Goal: Contribute content: Add original content to the website for others to see

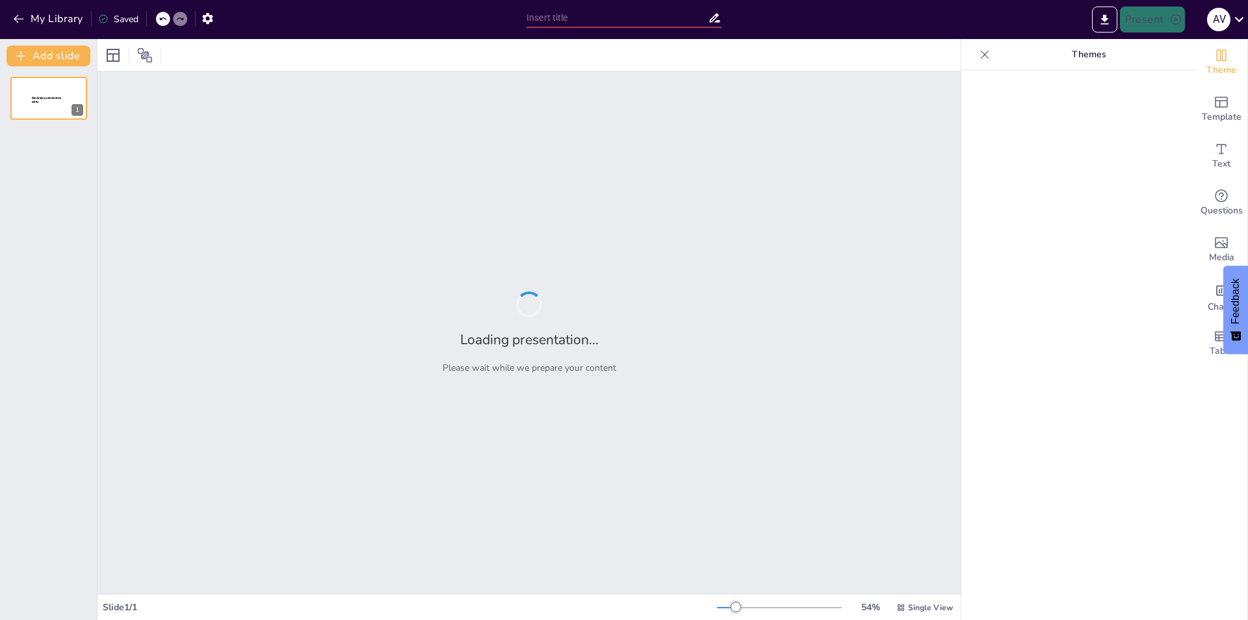
type input "Descubriendo la Energía Escalar: Fundamentos y Aplicaciones"
type input "Energía Escalar: Una Nueva Perspectiva para el Futuro Sostenible"
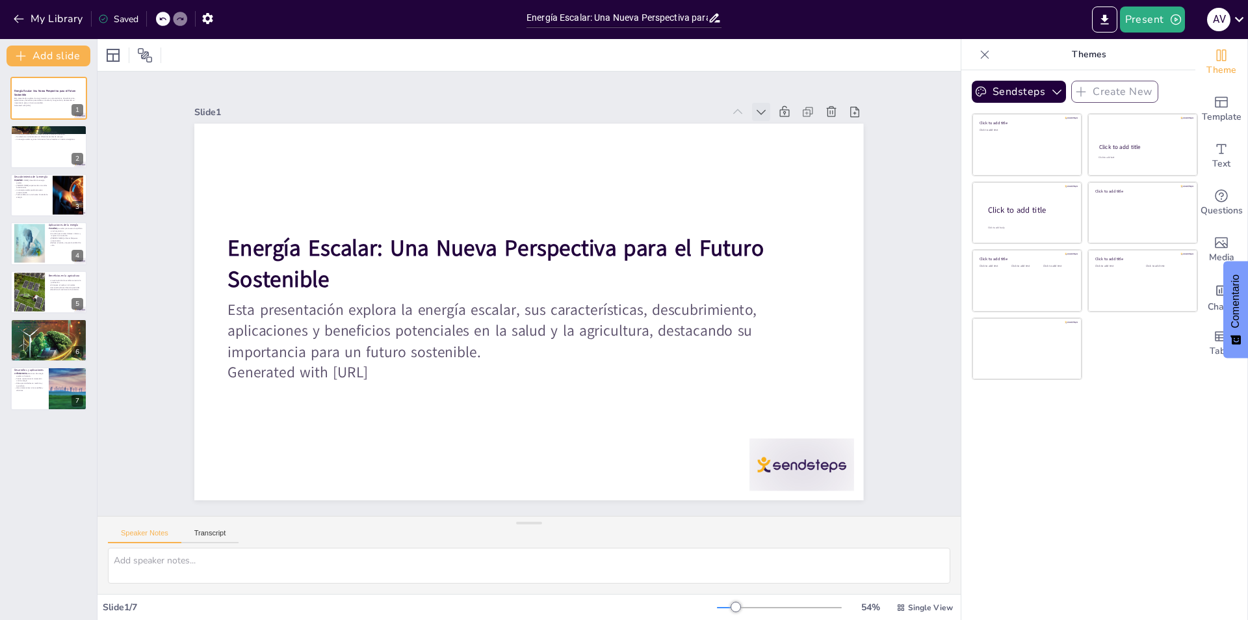
click at [755, 111] on icon at bounding box center [761, 111] width 13 height 13
click at [755, 113] on icon at bounding box center [761, 111] width 13 height 13
click at [748, 127] on icon at bounding box center [755, 134] width 14 height 14
click at [731, 107] on icon at bounding box center [737, 111] width 13 height 13
click at [22, 152] on div at bounding box center [49, 147] width 78 height 44
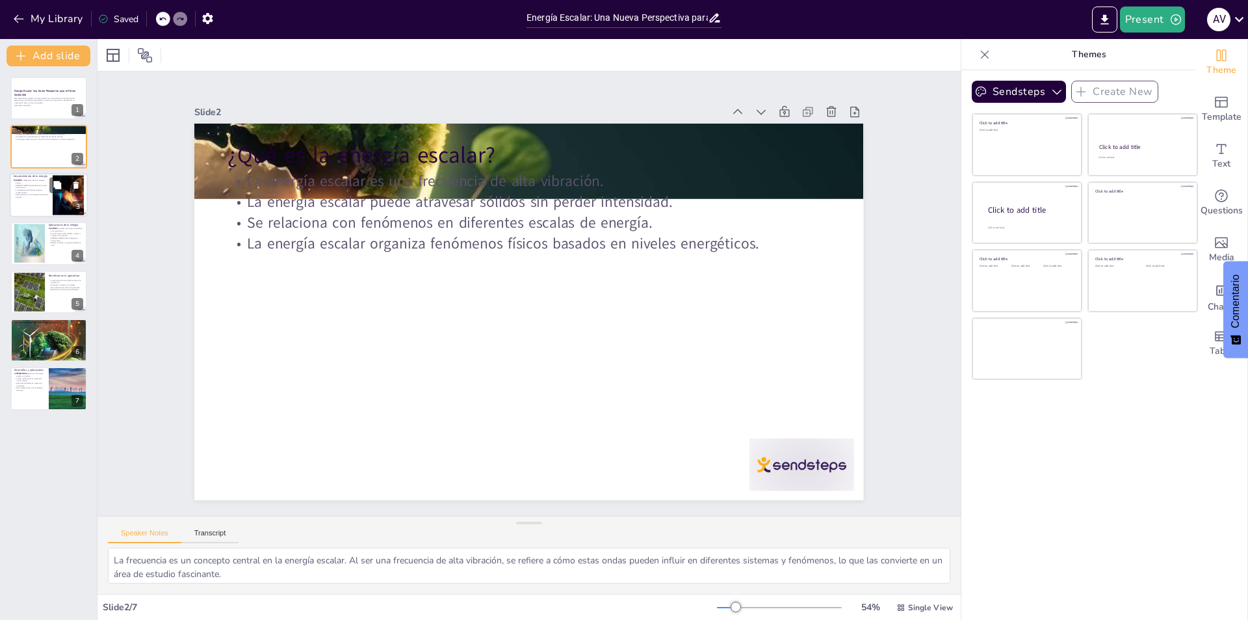
click at [33, 190] on p "La energía escalar puede atravesar materia sólida." at bounding box center [31, 191] width 35 height 5
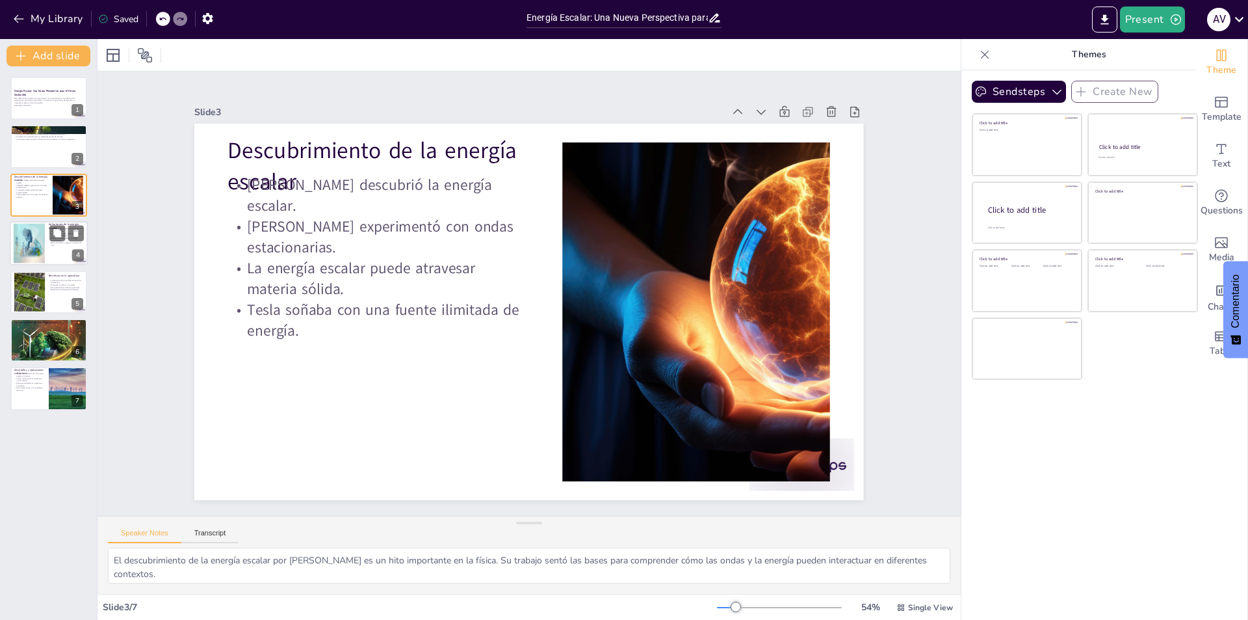
click at [43, 244] on div at bounding box center [29, 244] width 36 height 40
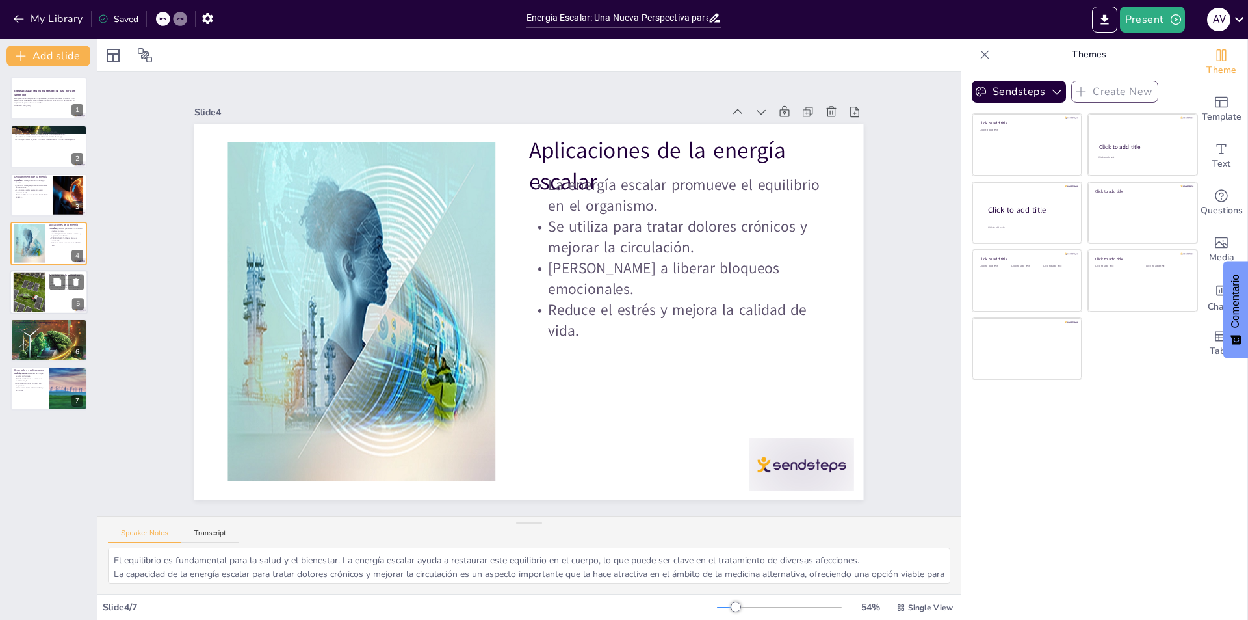
click at [36, 294] on div at bounding box center [29, 292] width 54 height 40
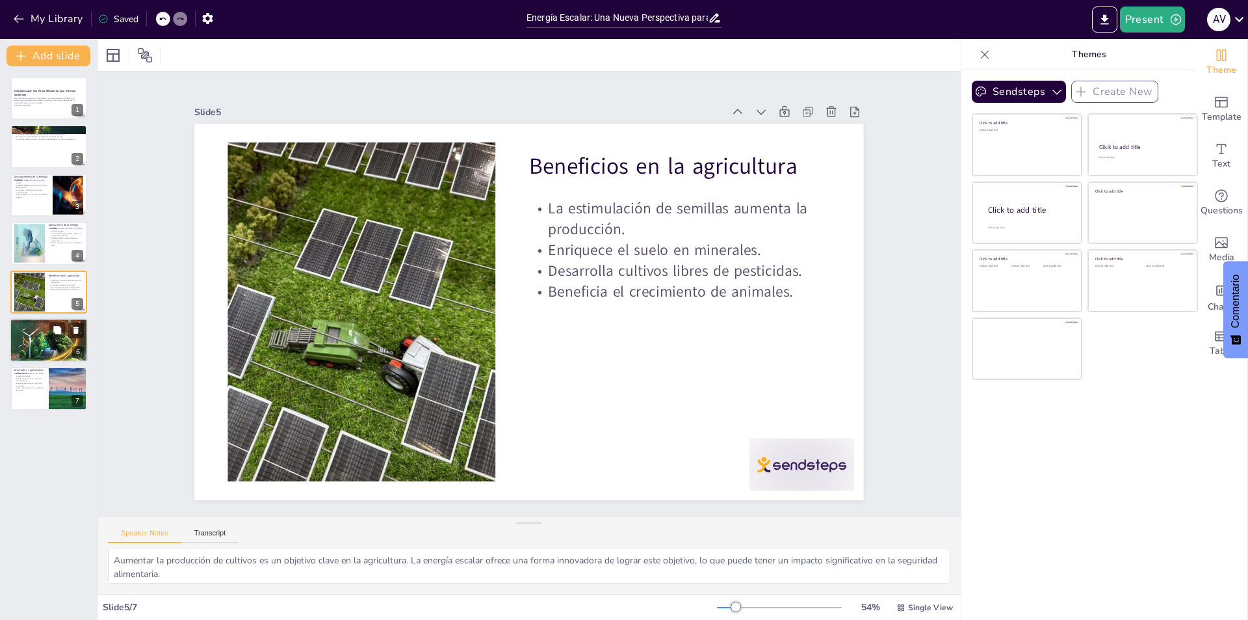
click at [34, 334] on div at bounding box center [49, 340] width 78 height 100
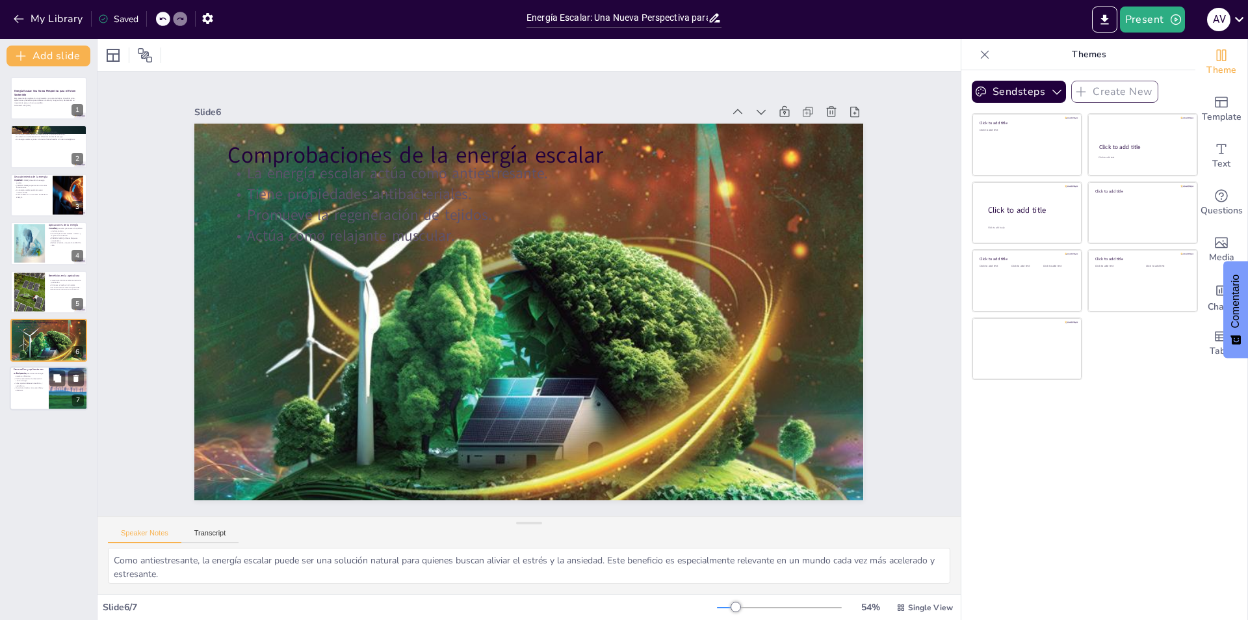
click at [25, 376] on p "Se exploran aplicaciones de energía escalar a distancia." at bounding box center [29, 375] width 31 height 5
type textarea "La innovación en la aplicación de la energía escalar a distancia es un área emo…"
